Goal: Task Accomplishment & Management: Use online tool/utility

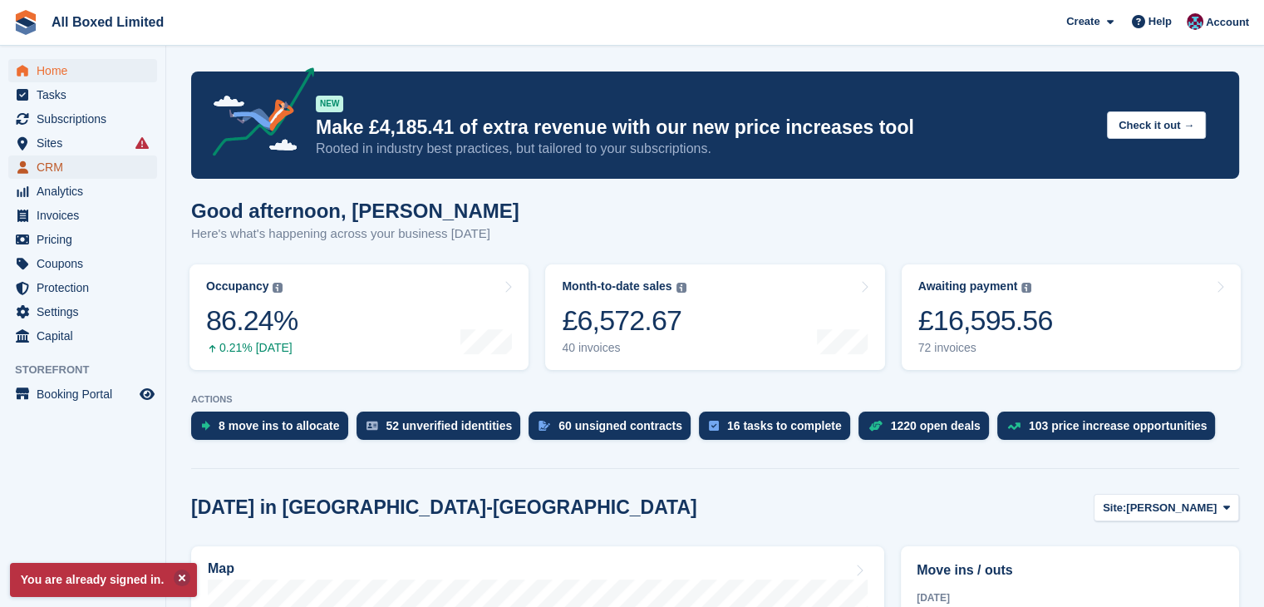
click at [96, 157] on span "CRM" at bounding box center [87, 166] width 100 height 23
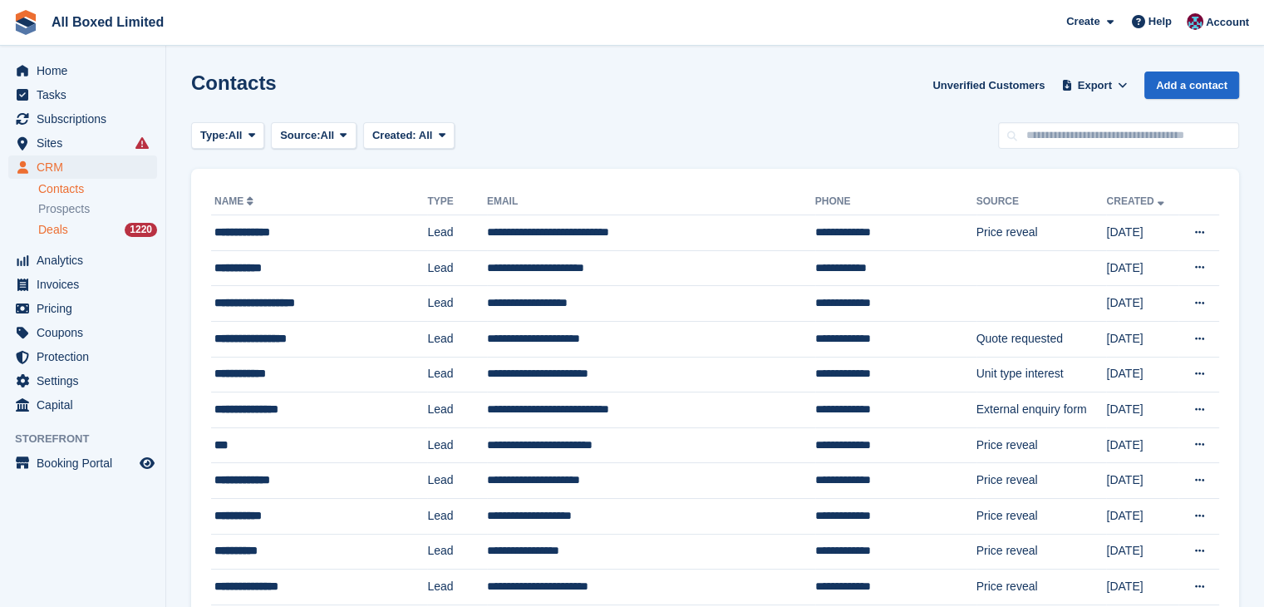
click at [67, 234] on div "Deals 1220" at bounding box center [97, 230] width 119 height 16
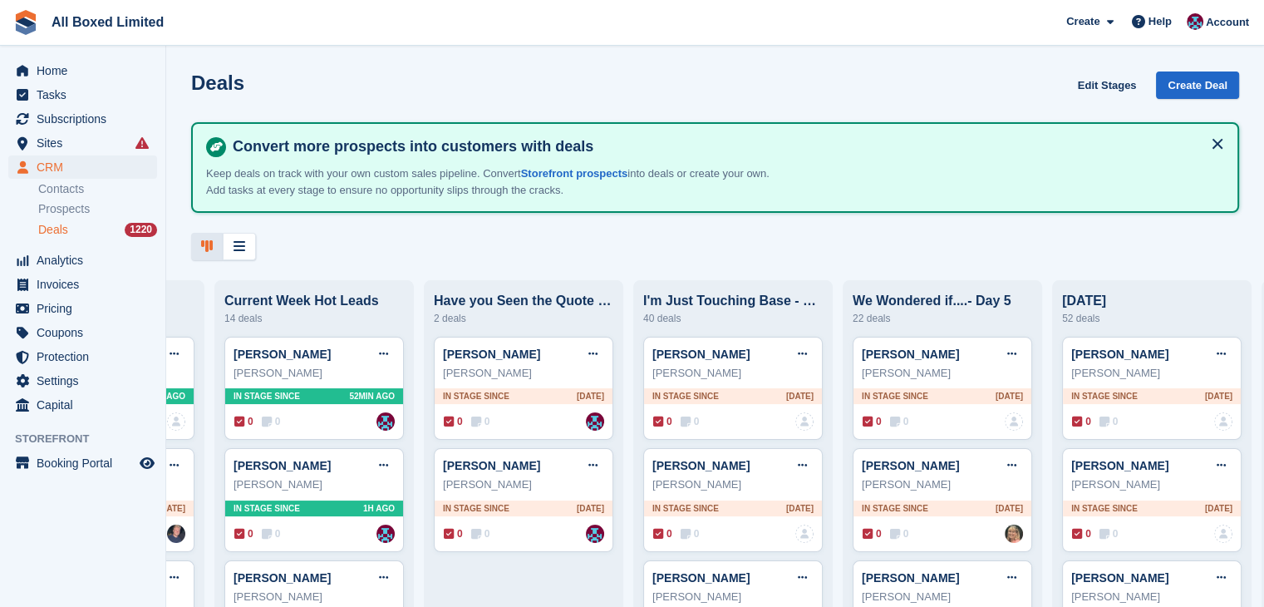
drag, startPoint x: 204, startPoint y: 238, endPoint x: 259, endPoint y: 323, distance: 100.5
click at [204, 239] on icon at bounding box center [207, 245] width 12 height 13
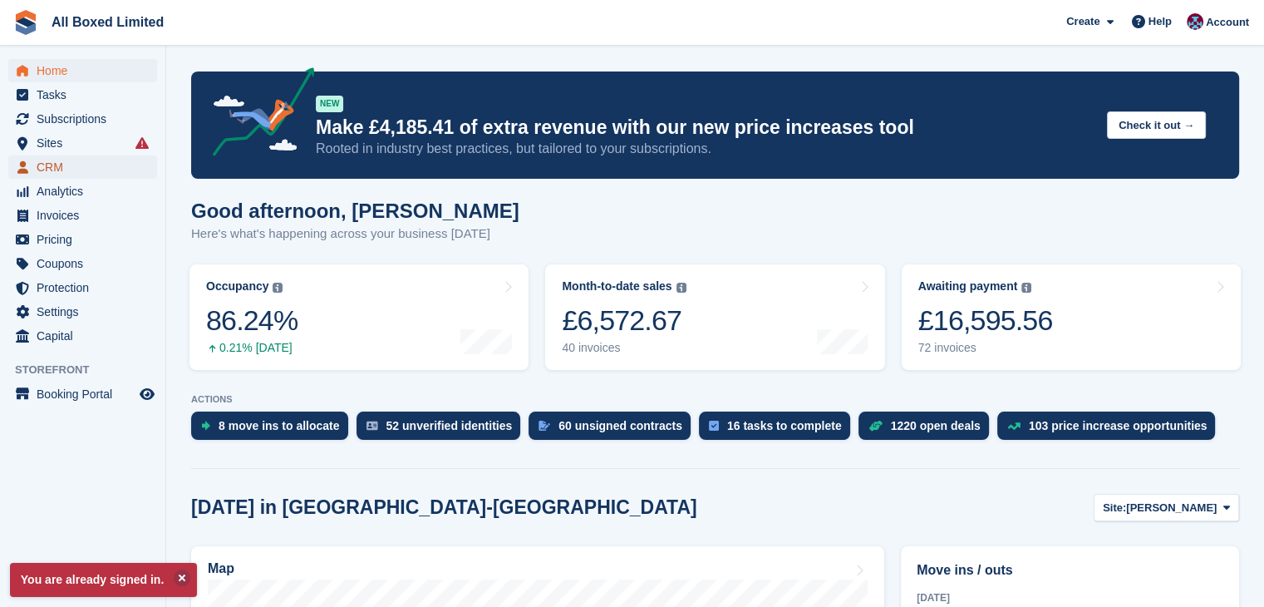
click at [59, 170] on span "CRM" at bounding box center [87, 166] width 100 height 23
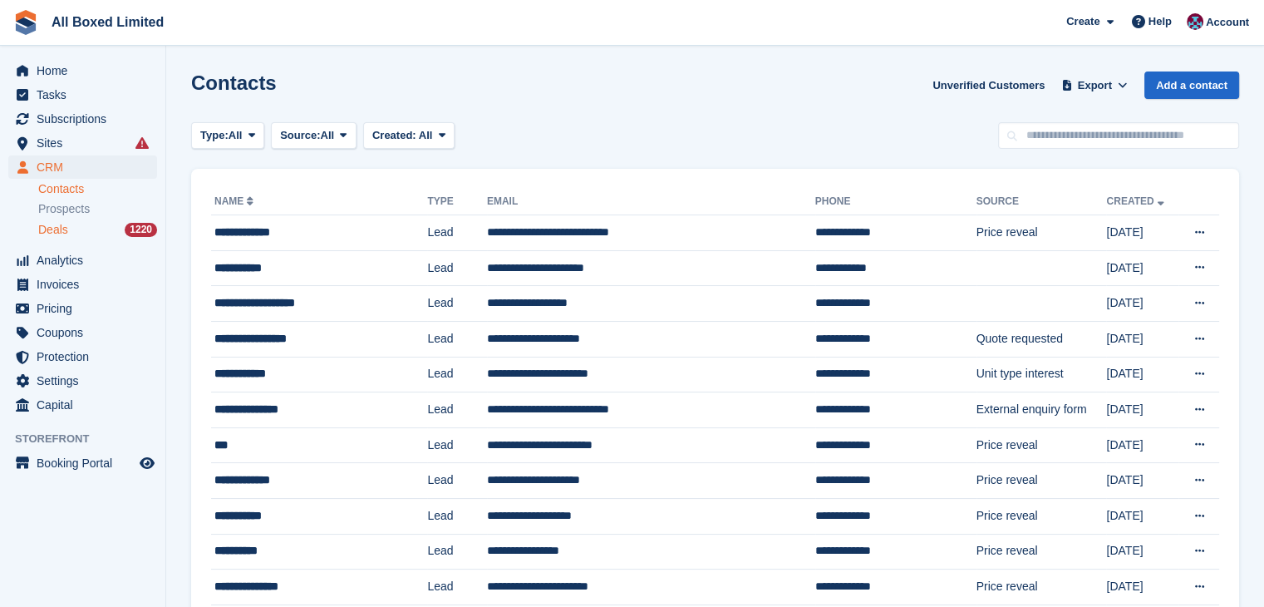
click at [86, 233] on div "Deals 1220" at bounding box center [97, 230] width 119 height 16
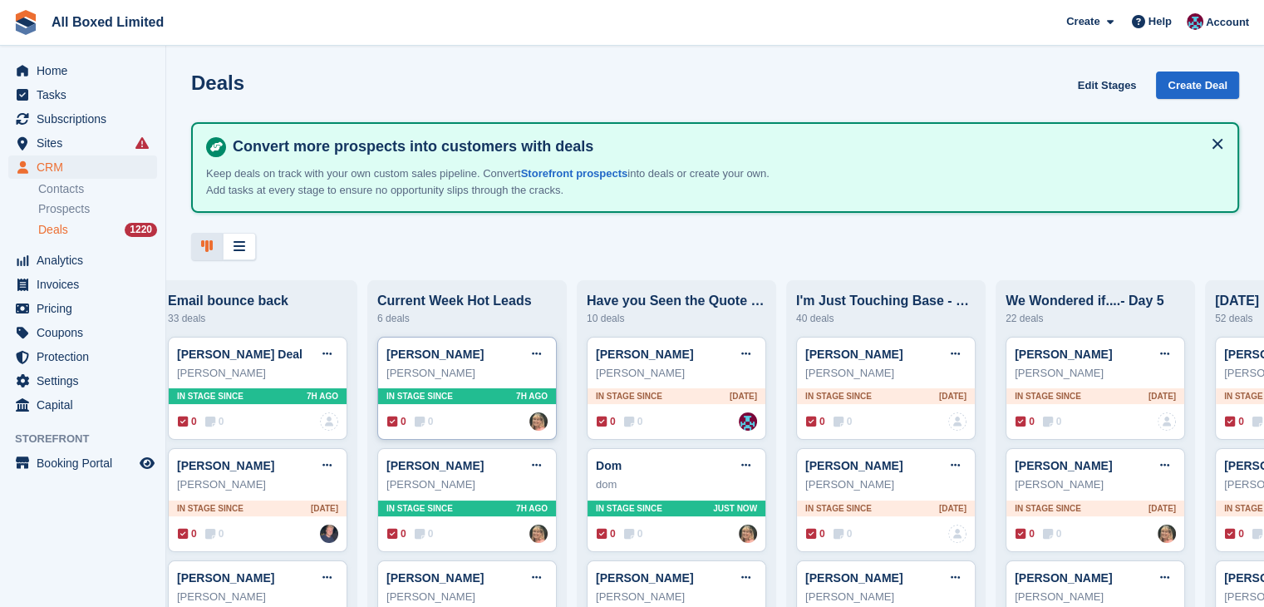
drag, startPoint x: 426, startPoint y: 380, endPoint x: 453, endPoint y: 397, distance: 32.1
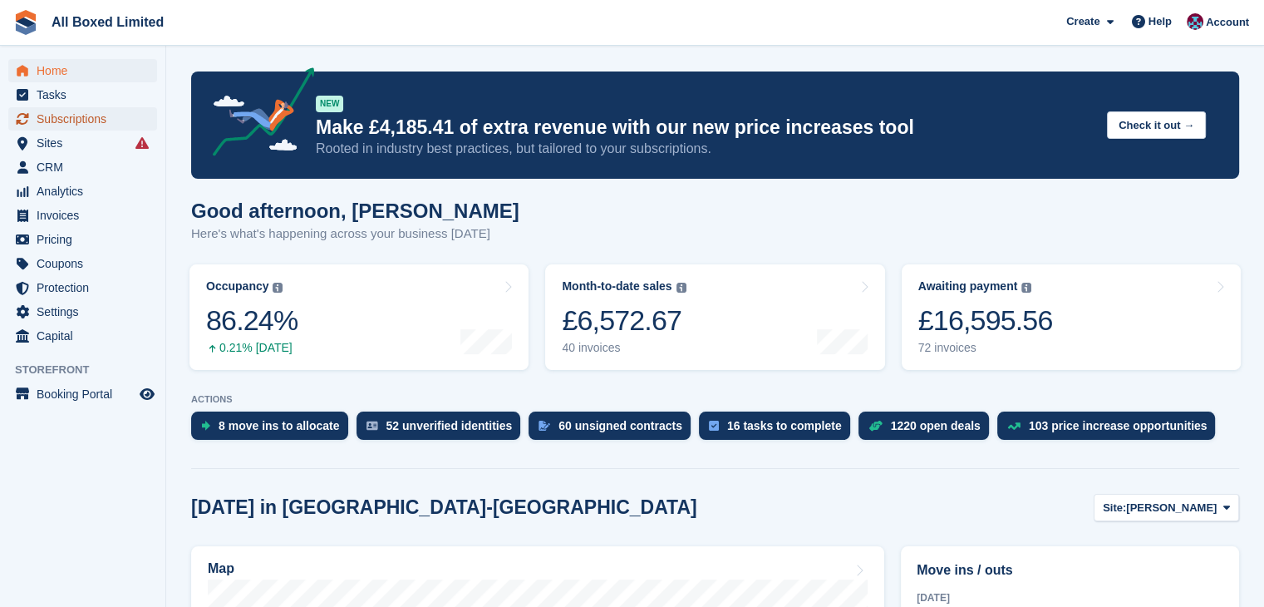
click at [78, 121] on span "Subscriptions" at bounding box center [87, 118] width 100 height 23
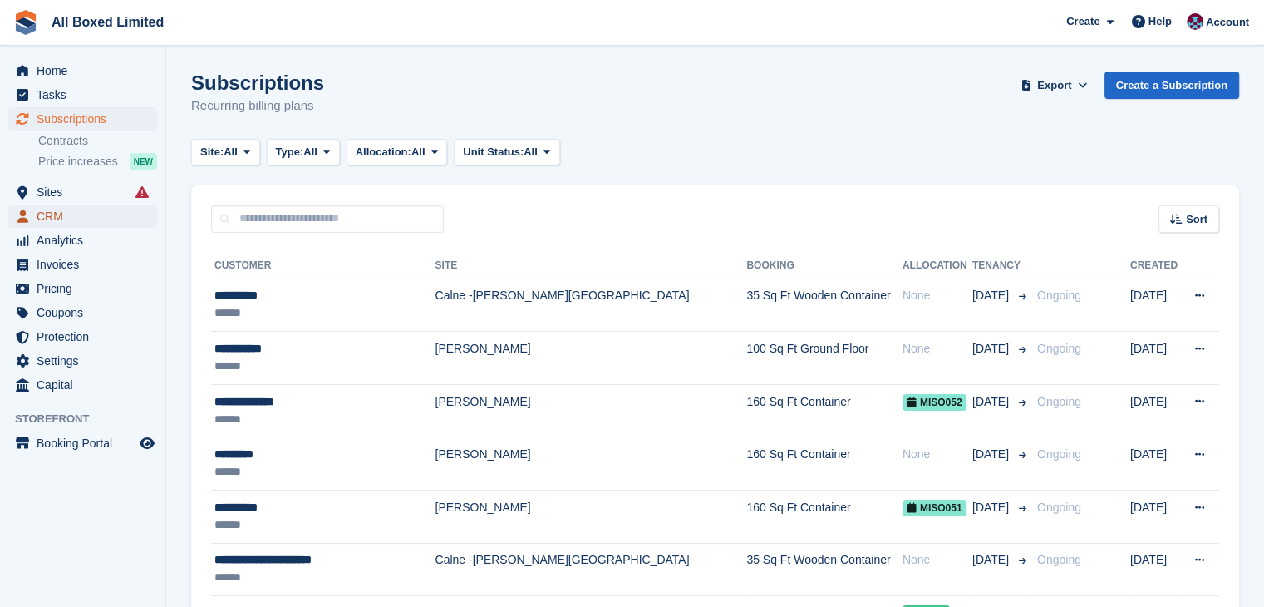
click at [101, 213] on span "CRM" at bounding box center [87, 215] width 100 height 23
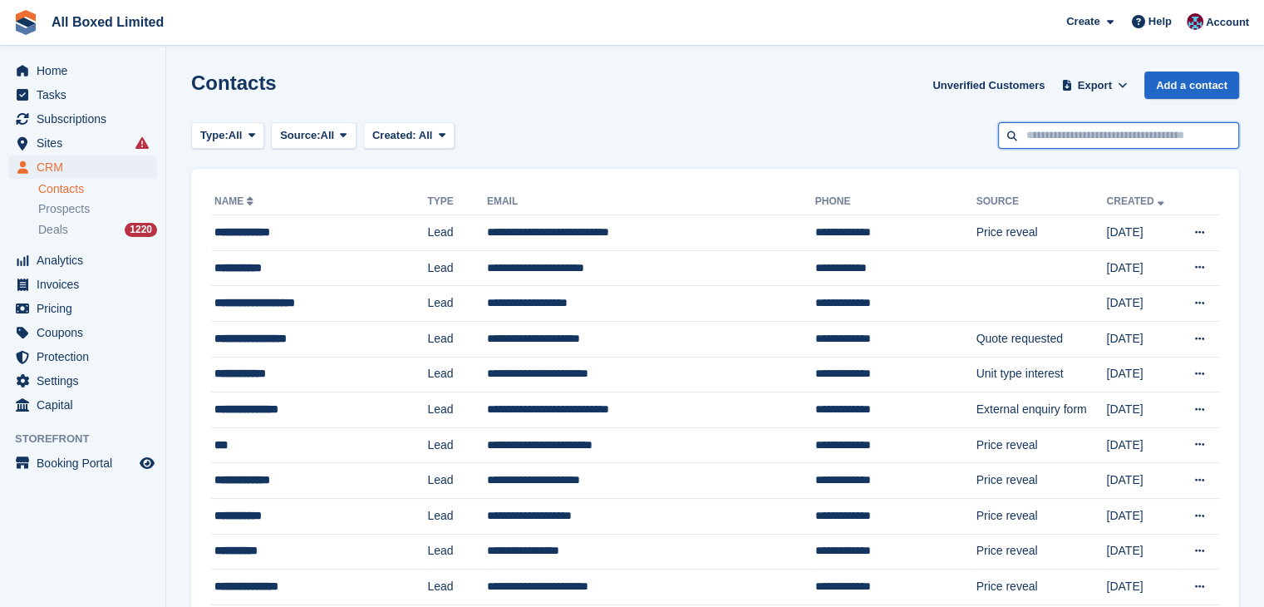
click at [1140, 137] on input "text" at bounding box center [1118, 135] width 241 height 27
type input "*****"
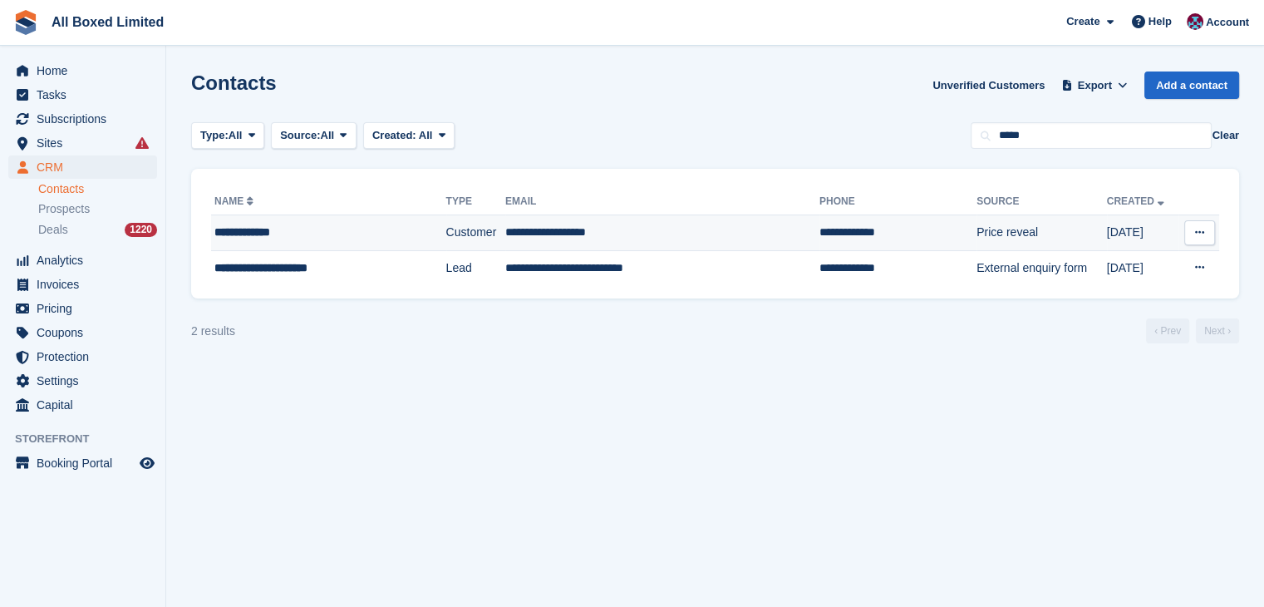
click at [820, 234] on td "**********" at bounding box center [898, 233] width 157 height 36
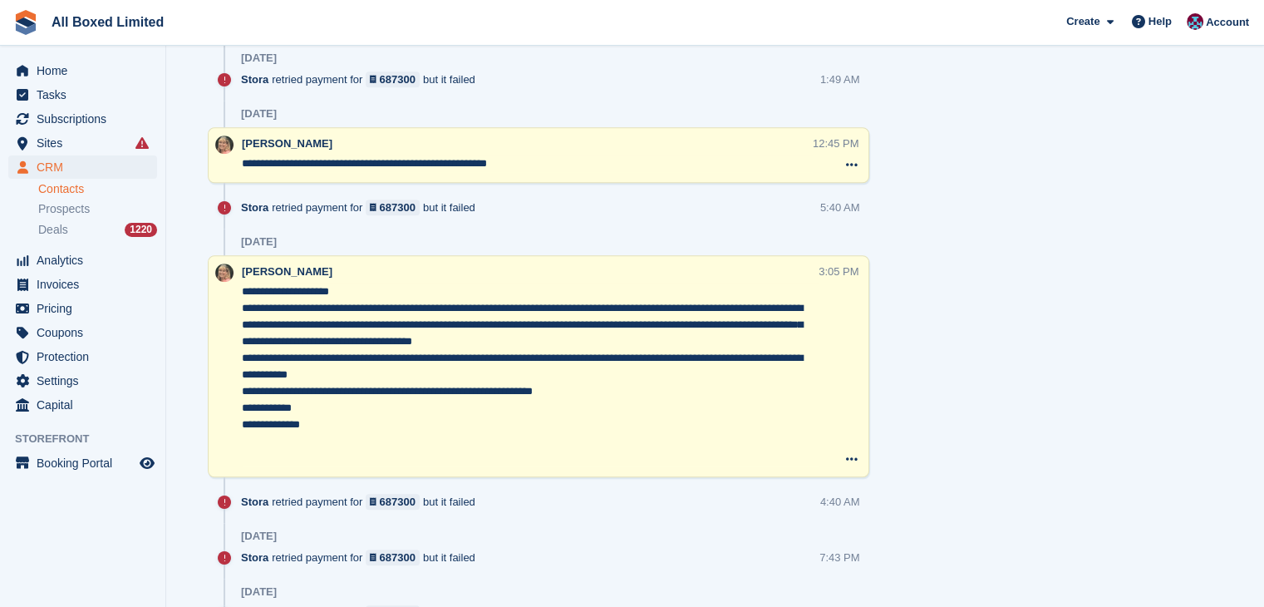
scroll to position [1579, 0]
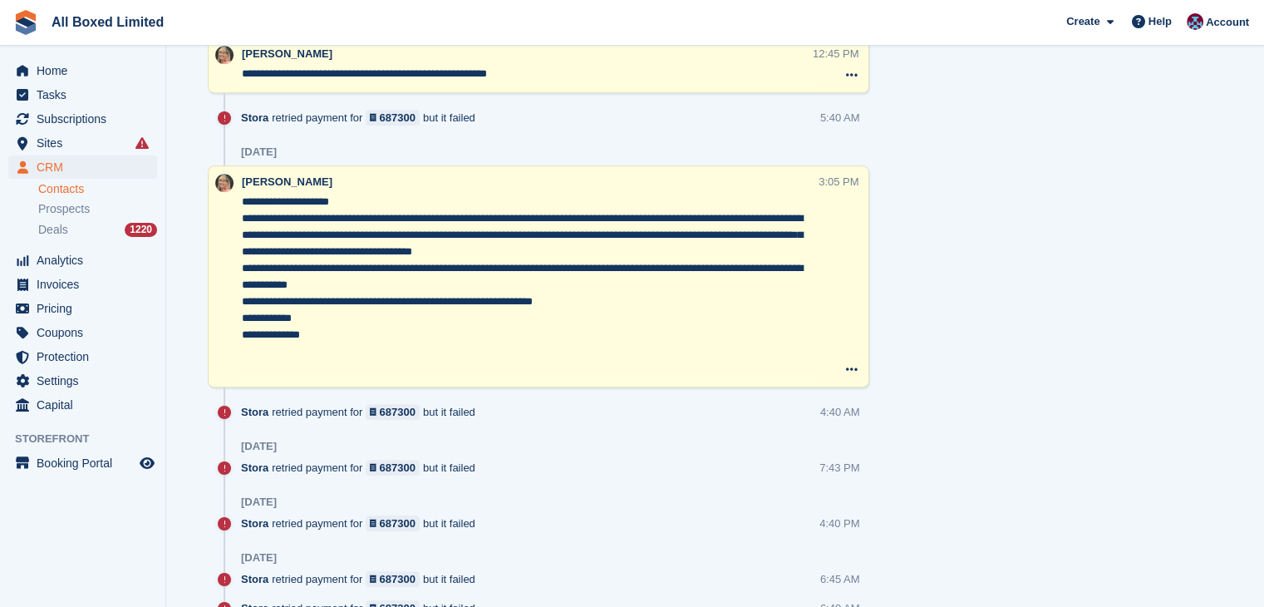
drag, startPoint x: 579, startPoint y: 278, endPoint x: 615, endPoint y: 280, distance: 36.6
click at [615, 280] on textarea "**********" at bounding box center [530, 285] width 577 height 183
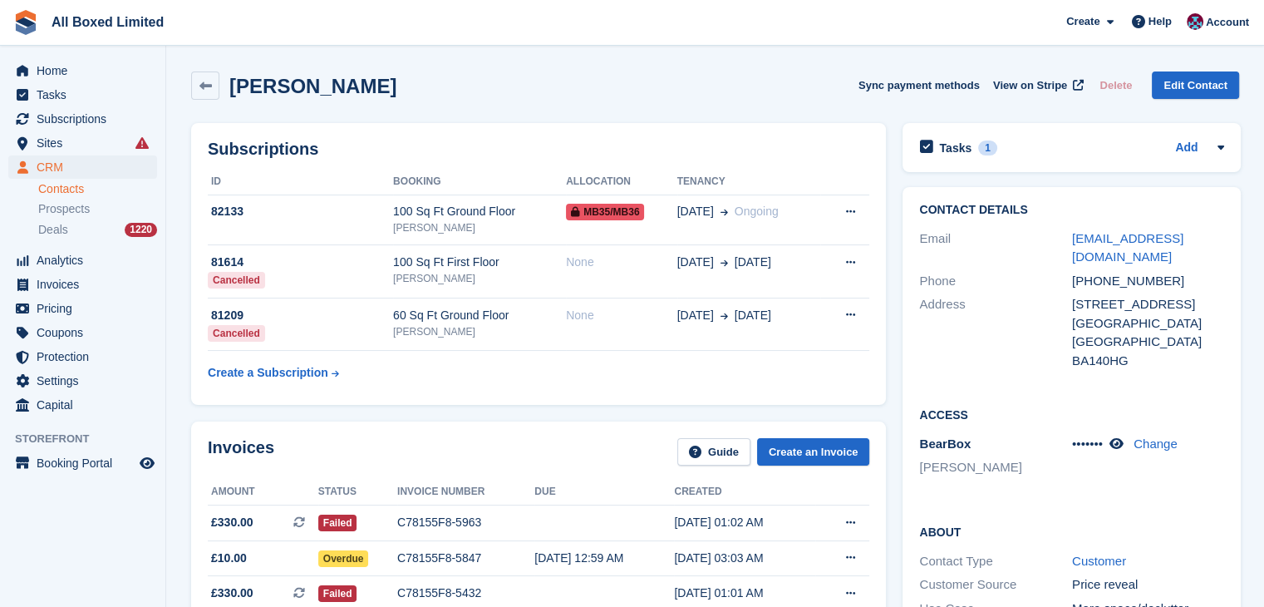
scroll to position [249, 0]
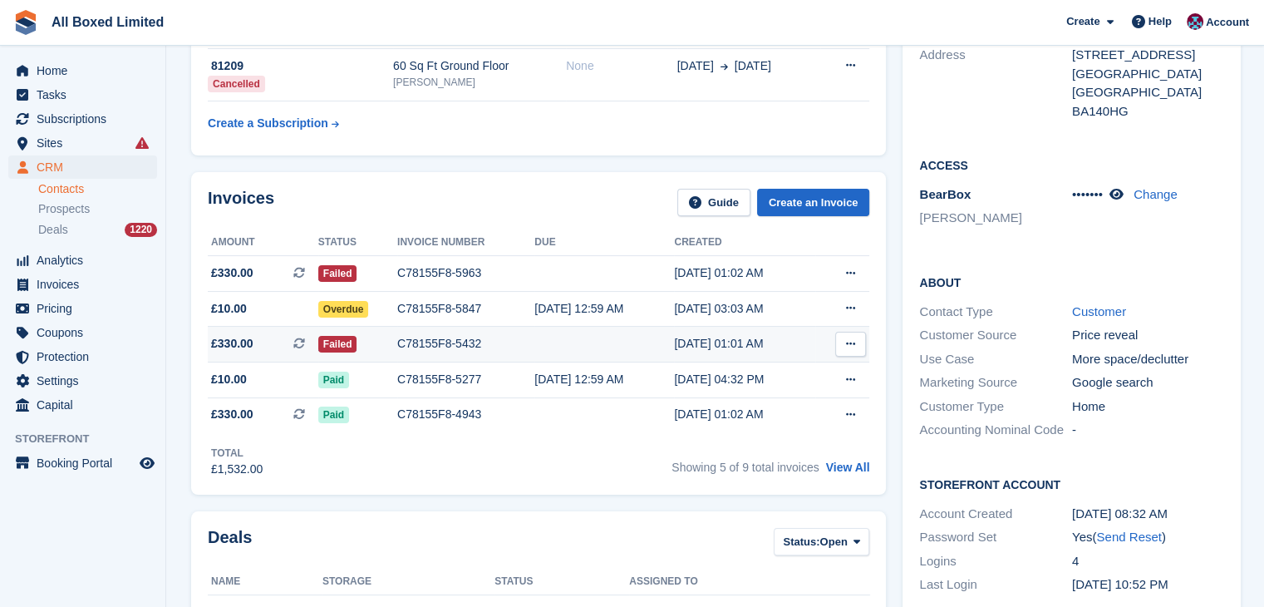
click at [422, 338] on div "C78155F8-5432" at bounding box center [465, 343] width 137 height 17
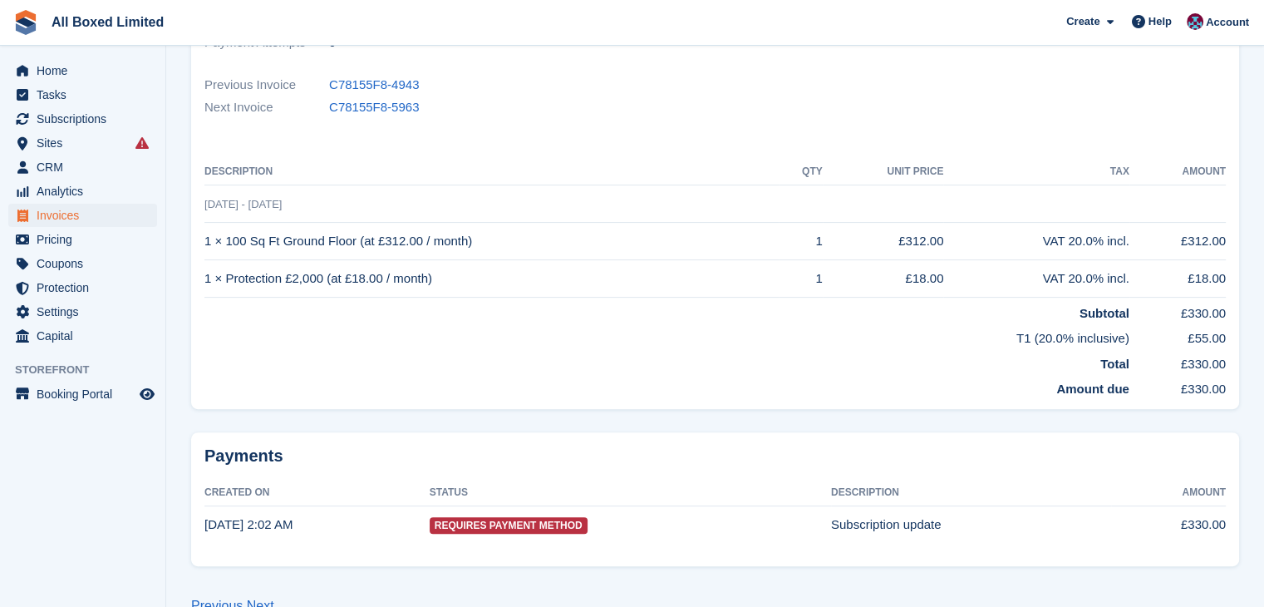
scroll to position [416, 0]
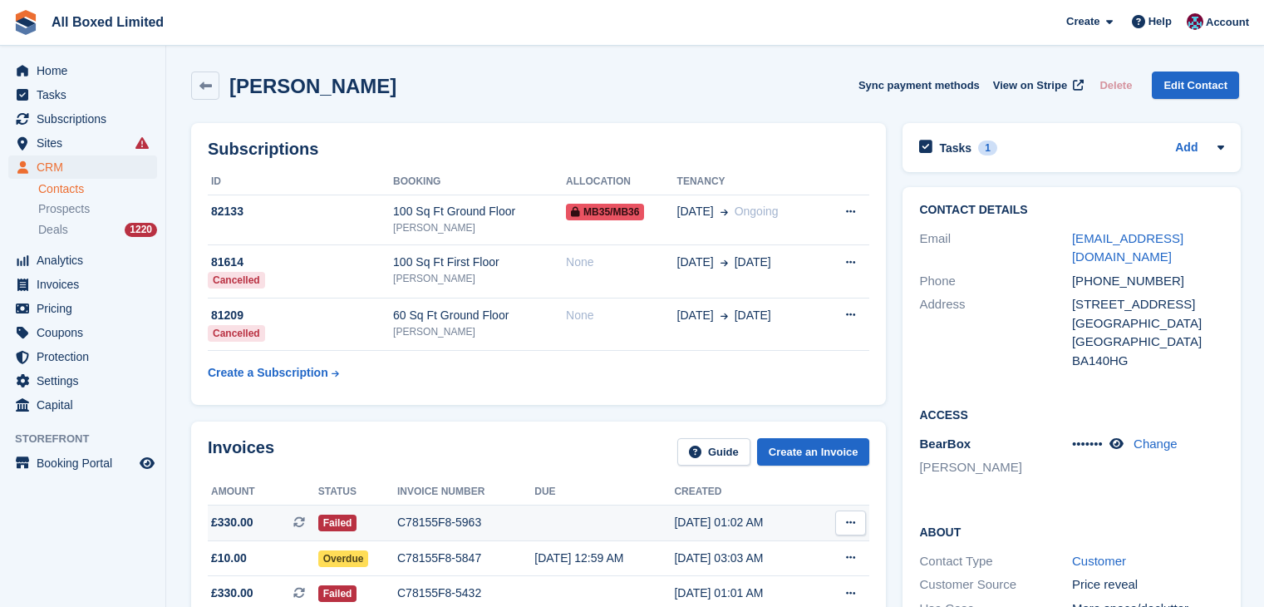
scroll to position [249, 0]
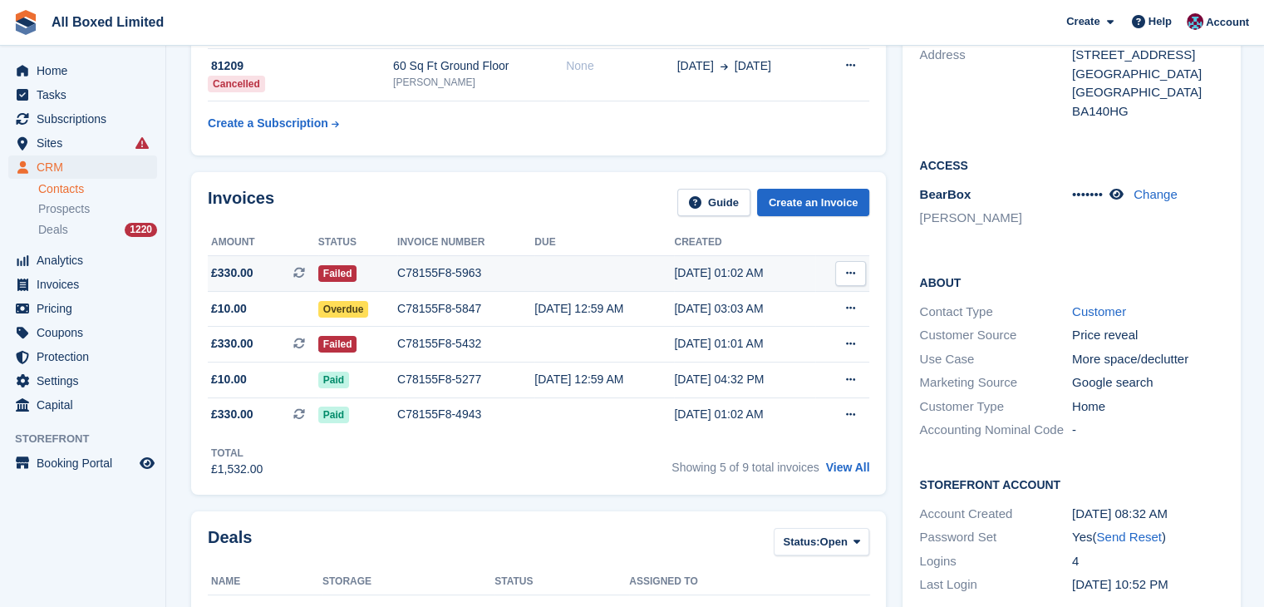
click at [228, 262] on td "£330.00 This is a recurring subscription invoice." at bounding box center [263, 274] width 111 height 36
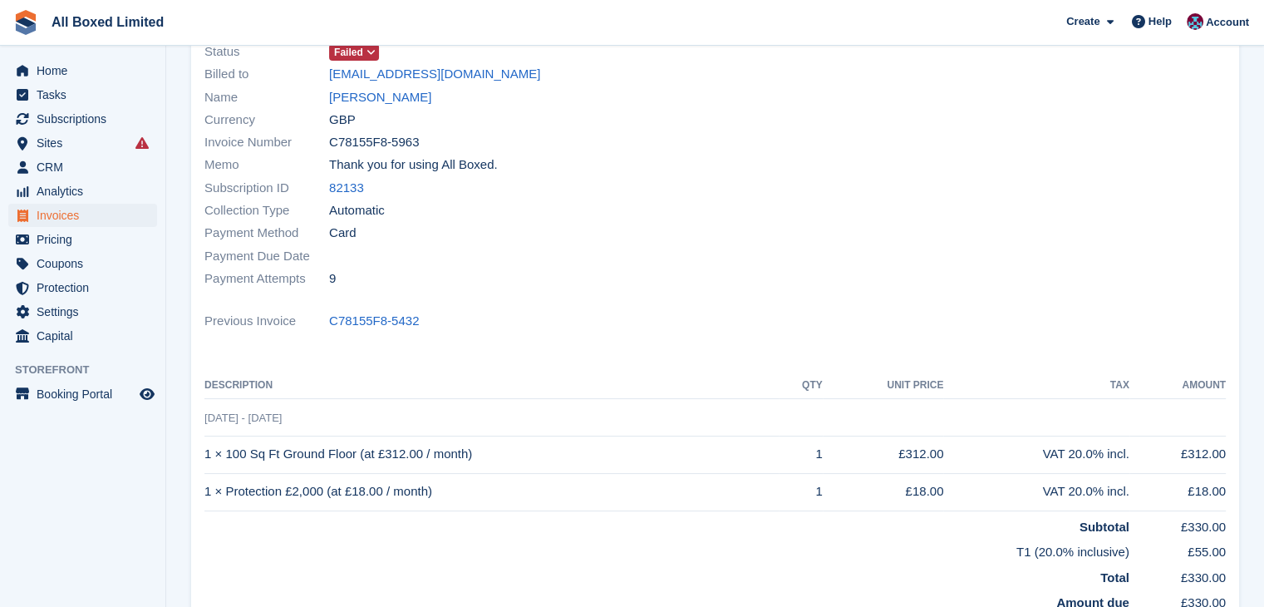
scroll to position [393, 0]
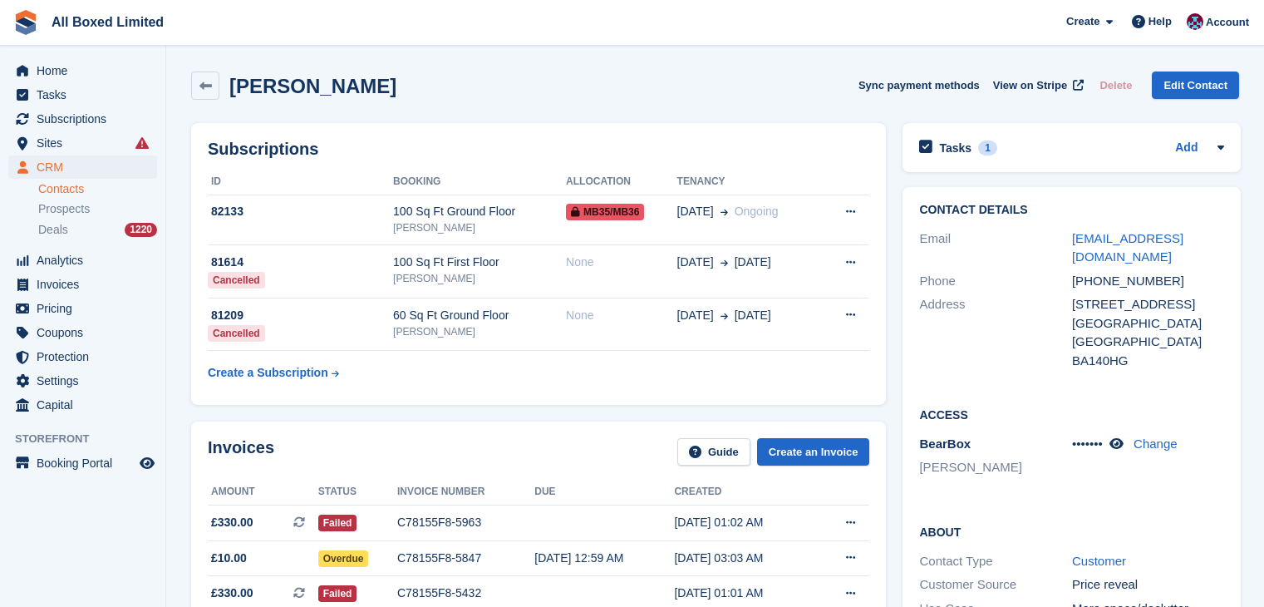
scroll to position [249, 0]
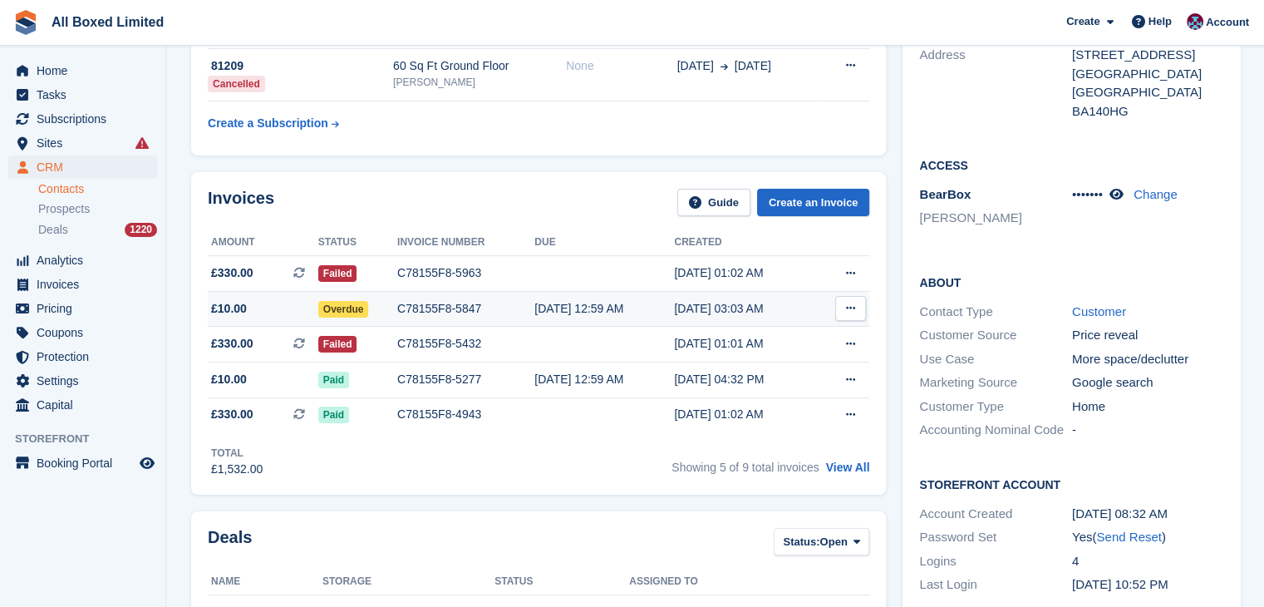
click at [249, 312] on span "£10.00" at bounding box center [263, 308] width 111 height 17
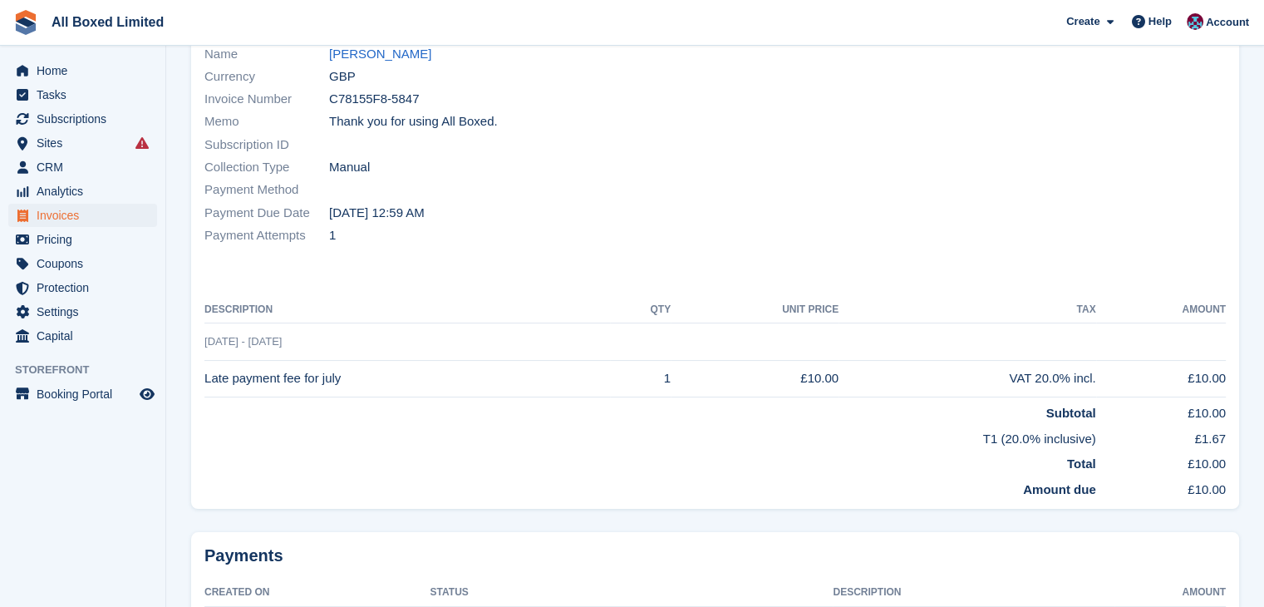
scroll to position [303, 0]
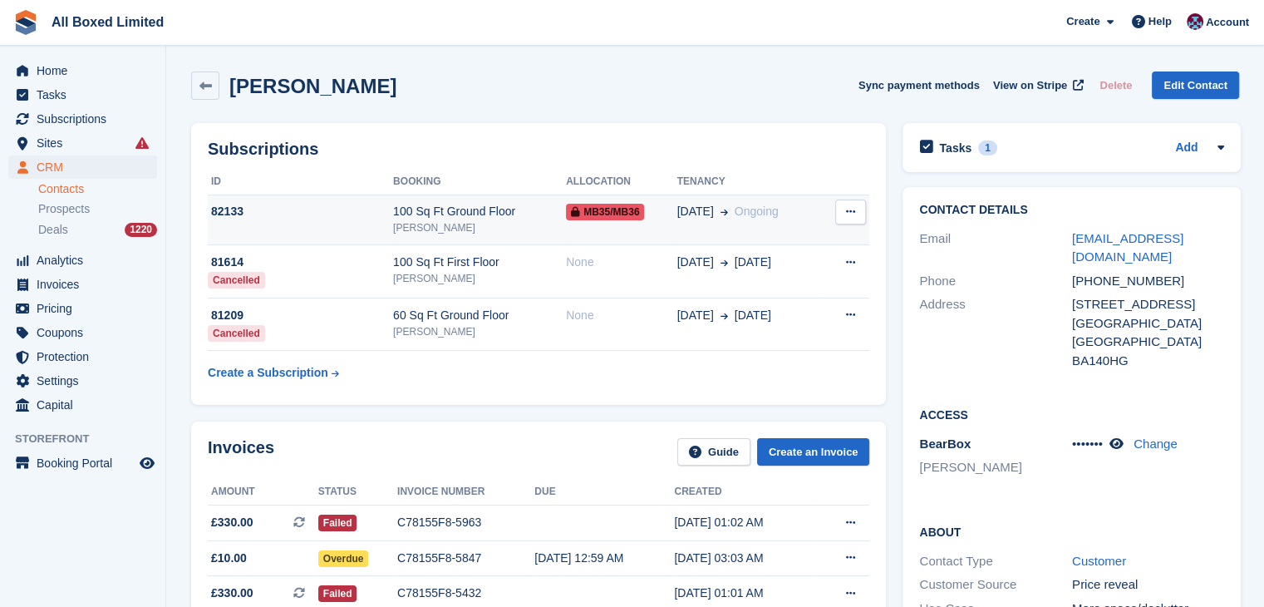
click at [842, 216] on button at bounding box center [850, 212] width 31 height 25
click at [713, 106] on div "Rebecca Leach Sync payment methods View on Stripe Delete Edit Contact" at bounding box center [715, 89] width 1065 height 52
click at [854, 209] on button at bounding box center [850, 212] width 31 height 25
click at [646, 118] on div "Subscriptions ID Booking Allocation Tenancy 82133 100 Sq Ft Ground Floor Melksh…" at bounding box center [539, 264] width 712 height 298
click at [626, 214] on span "MB35/MB36" at bounding box center [605, 212] width 78 height 17
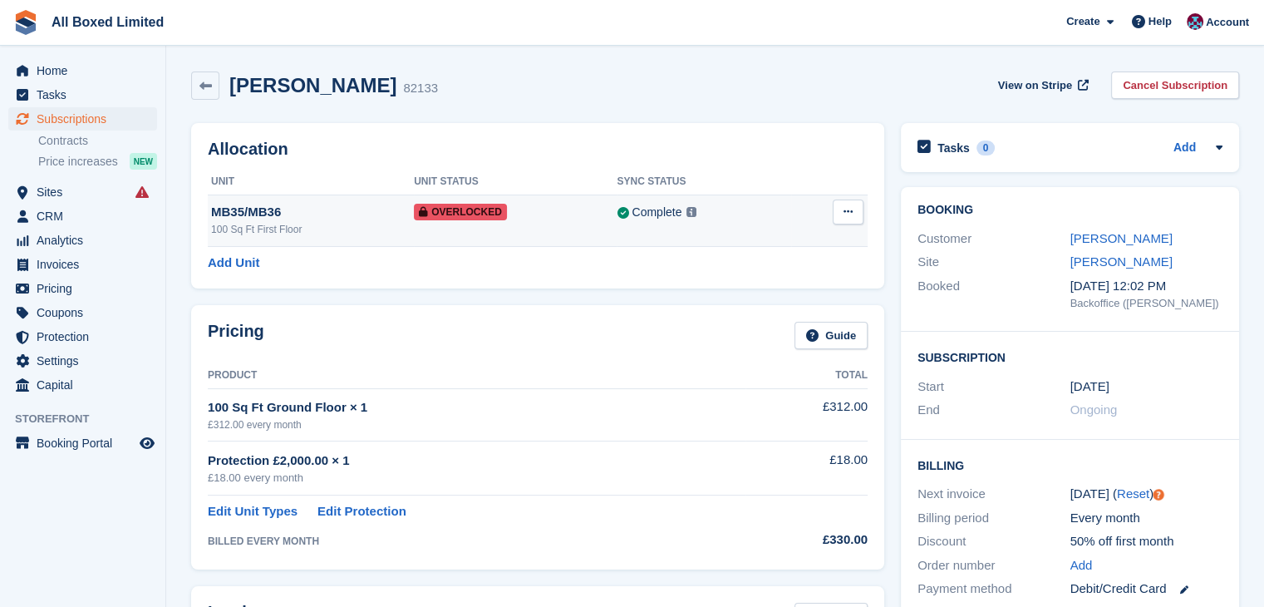
click at [845, 212] on icon at bounding box center [848, 211] width 9 height 11
click at [786, 251] on p "Remove Overlock" at bounding box center [784, 245] width 145 height 22
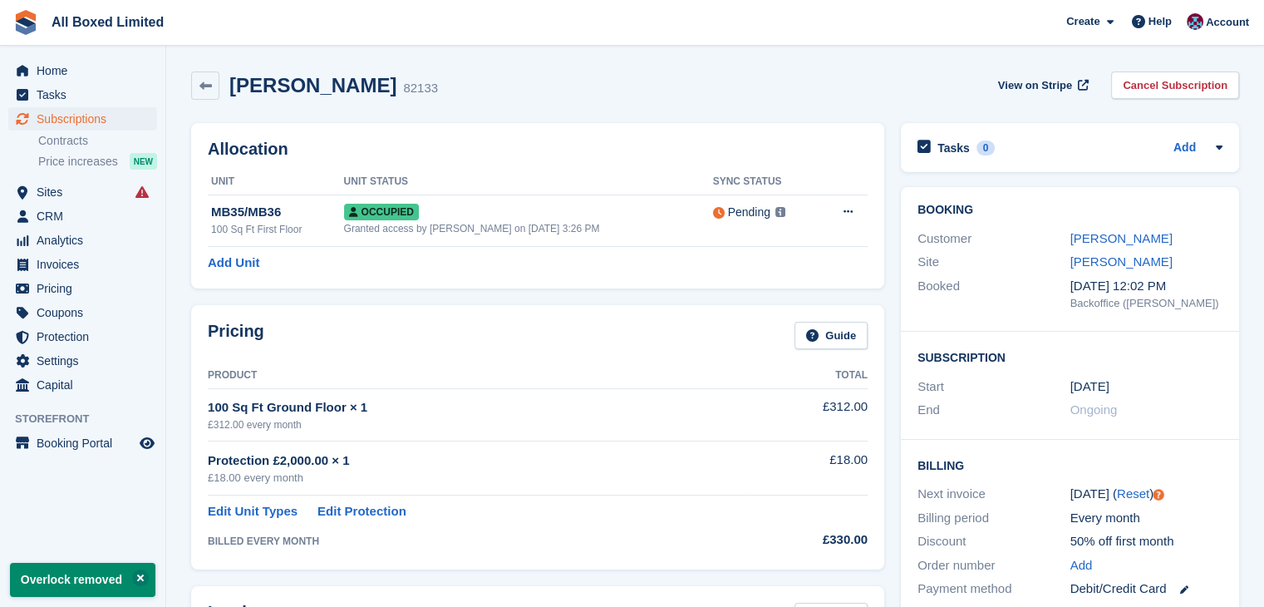
click at [575, 73] on div "[PERSON_NAME] 82133 View on Stripe Cancel Subscription" at bounding box center [715, 85] width 1048 height 28
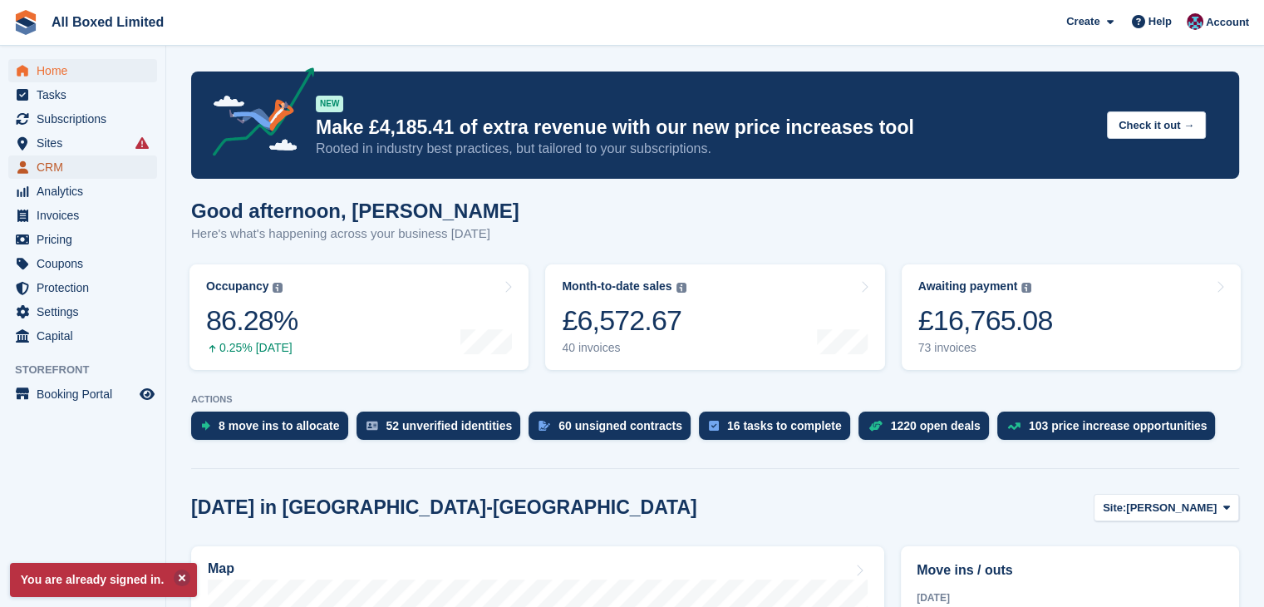
click at [60, 164] on span "CRM" at bounding box center [87, 166] width 100 height 23
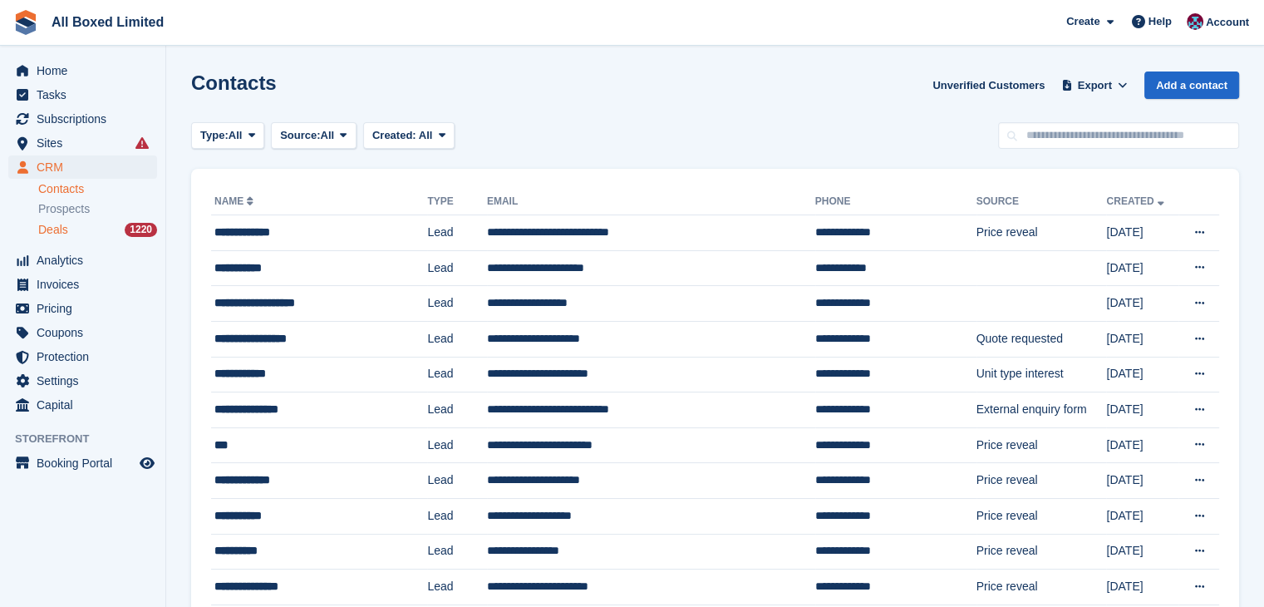
click at [60, 229] on span "Deals" at bounding box center [53, 230] width 30 height 16
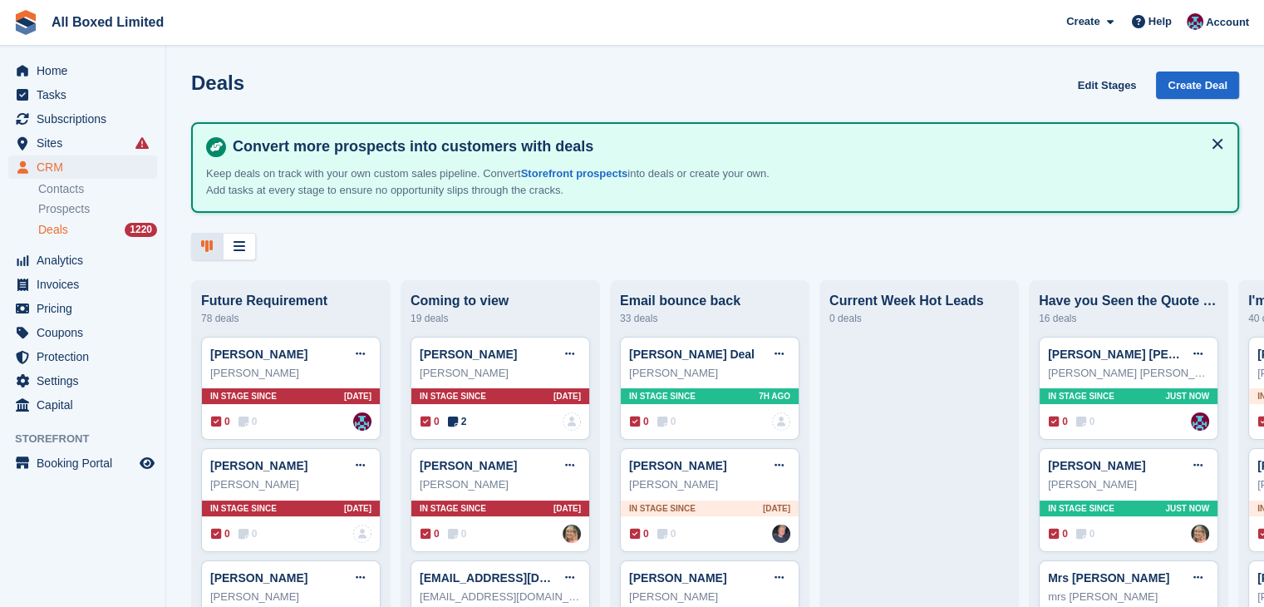
click at [208, 248] on icon at bounding box center [207, 245] width 12 height 13
click at [215, 245] on div at bounding box center [207, 246] width 32 height 27
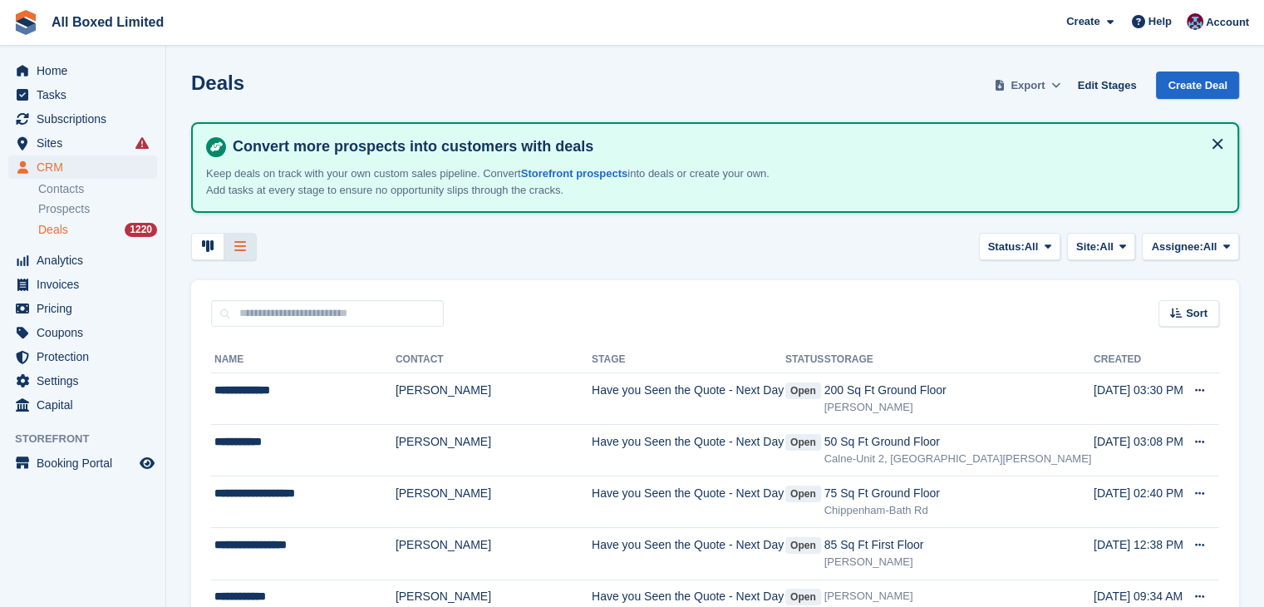
click at [1027, 93] on button "Export" at bounding box center [1028, 84] width 73 height 27
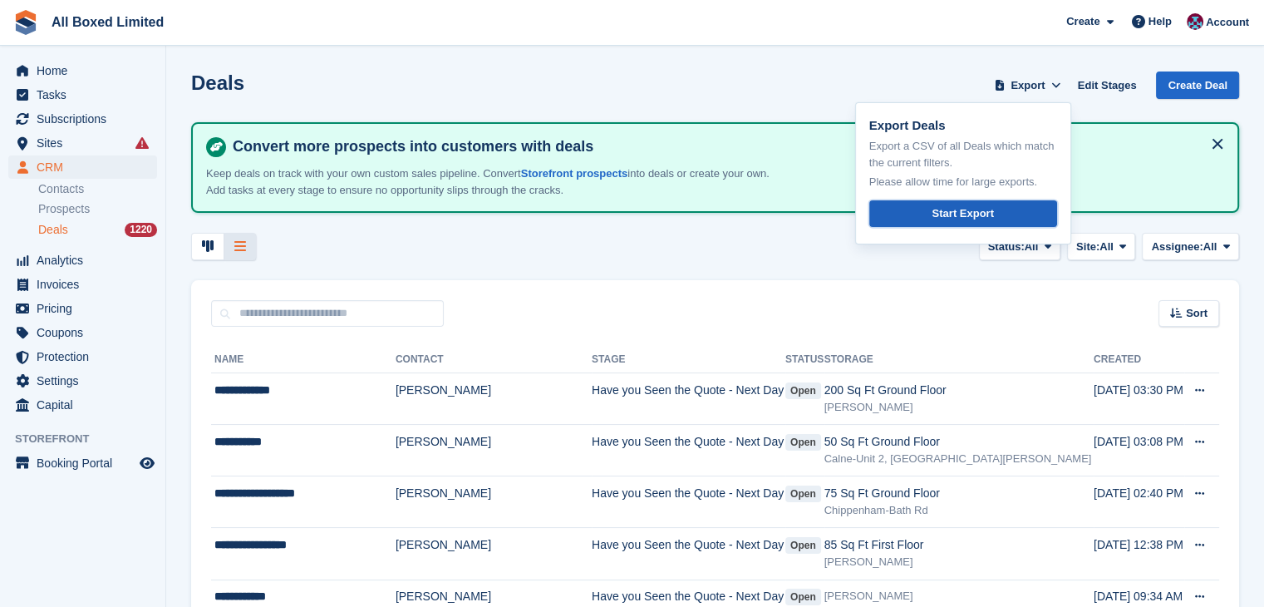
click at [964, 217] on div "Start Export" at bounding box center [963, 213] width 62 height 17
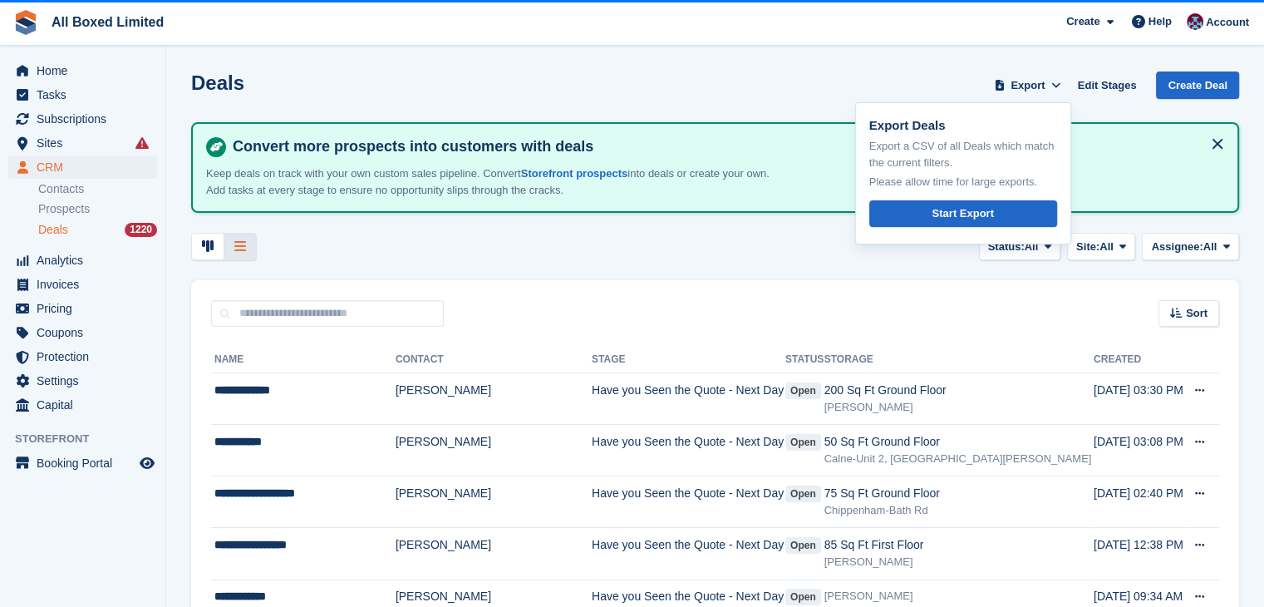
click at [238, 250] on icon at bounding box center [240, 245] width 12 height 13
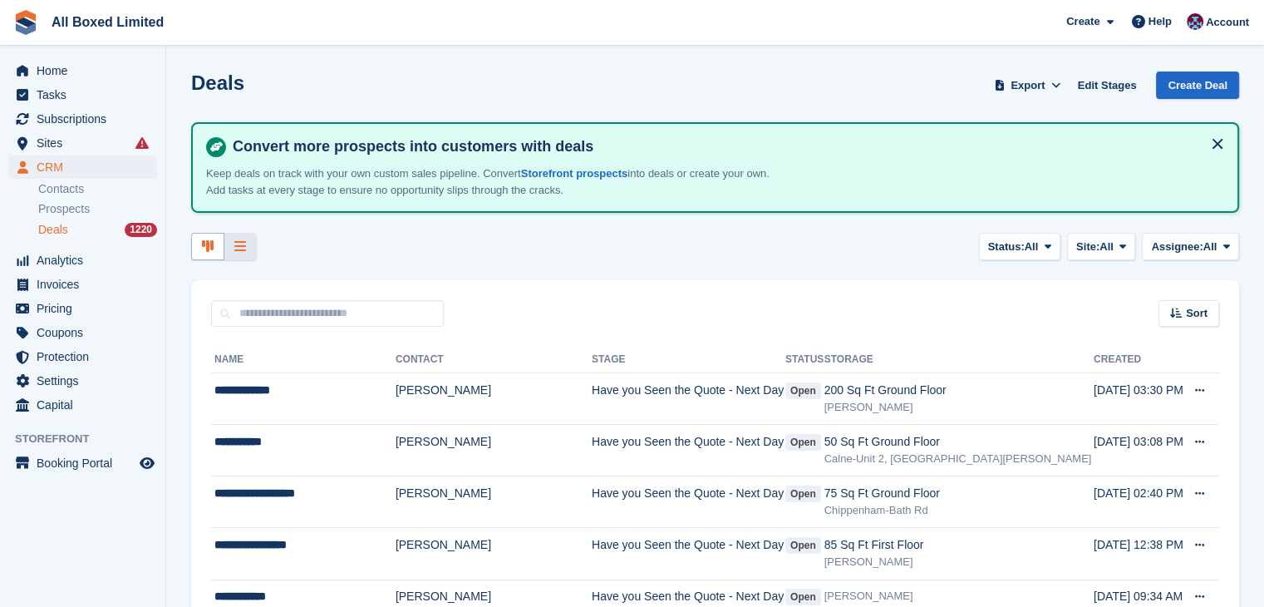
click at [213, 248] on icon at bounding box center [208, 245] width 12 height 13
click at [252, 242] on div at bounding box center [240, 246] width 32 height 27
click at [236, 249] on icon at bounding box center [240, 245] width 12 height 13
